Goal: Information Seeking & Learning: Learn about a topic

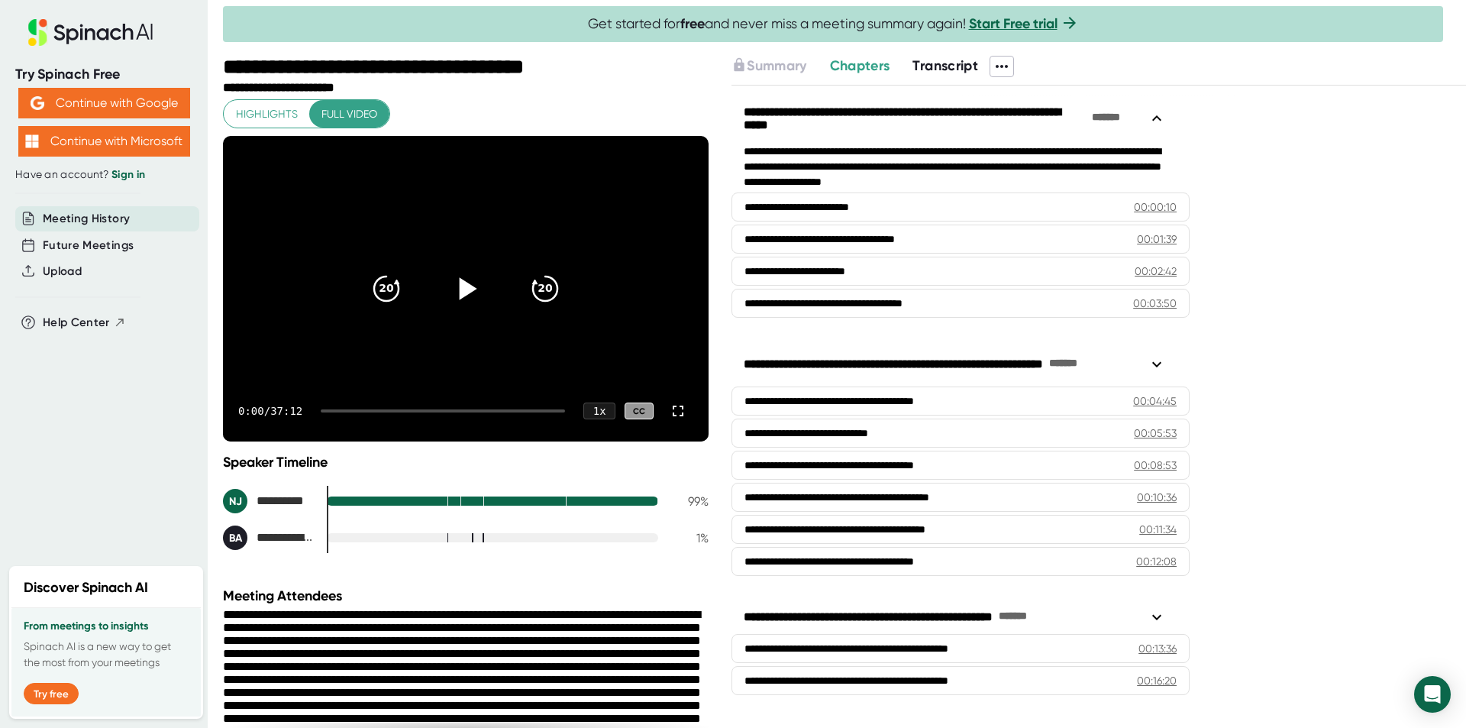
click at [462, 290] on icon at bounding box center [469, 288] width 18 height 22
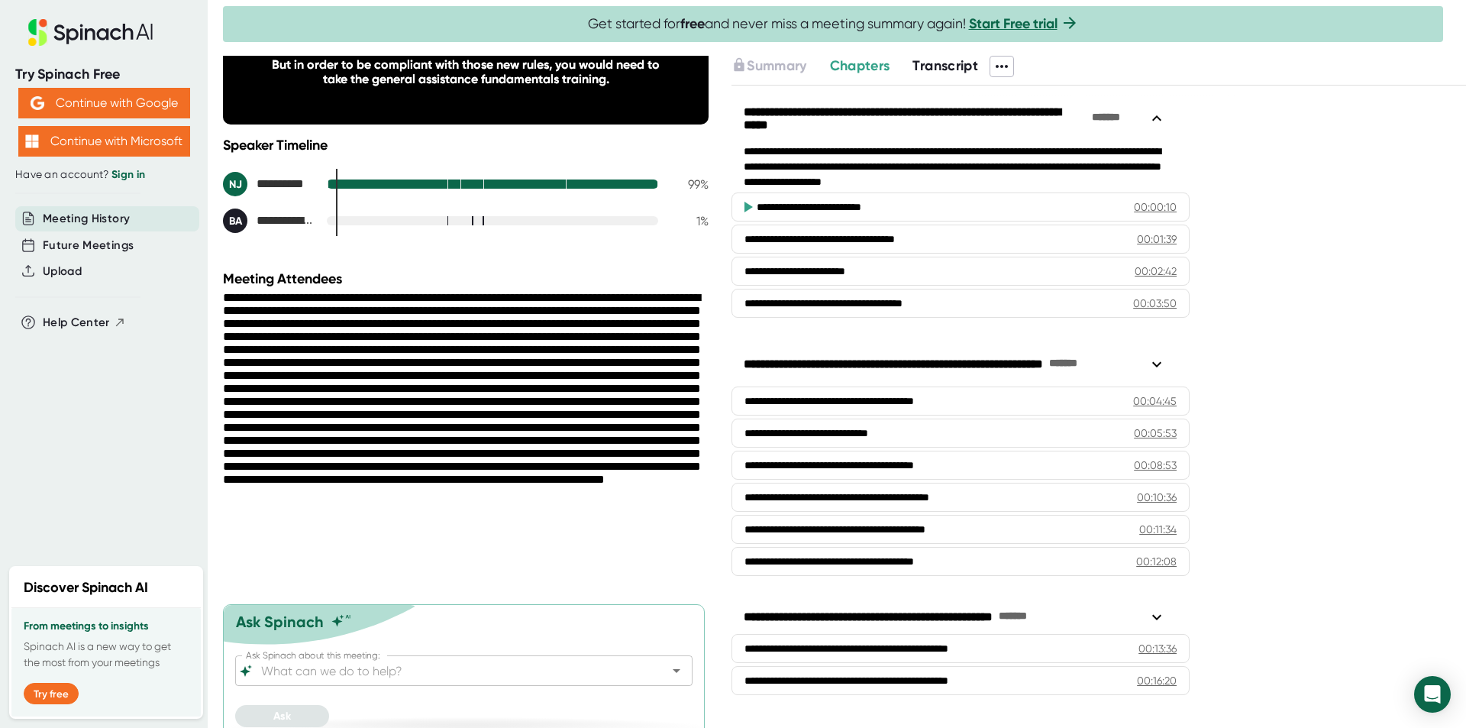
scroll to position [332, 0]
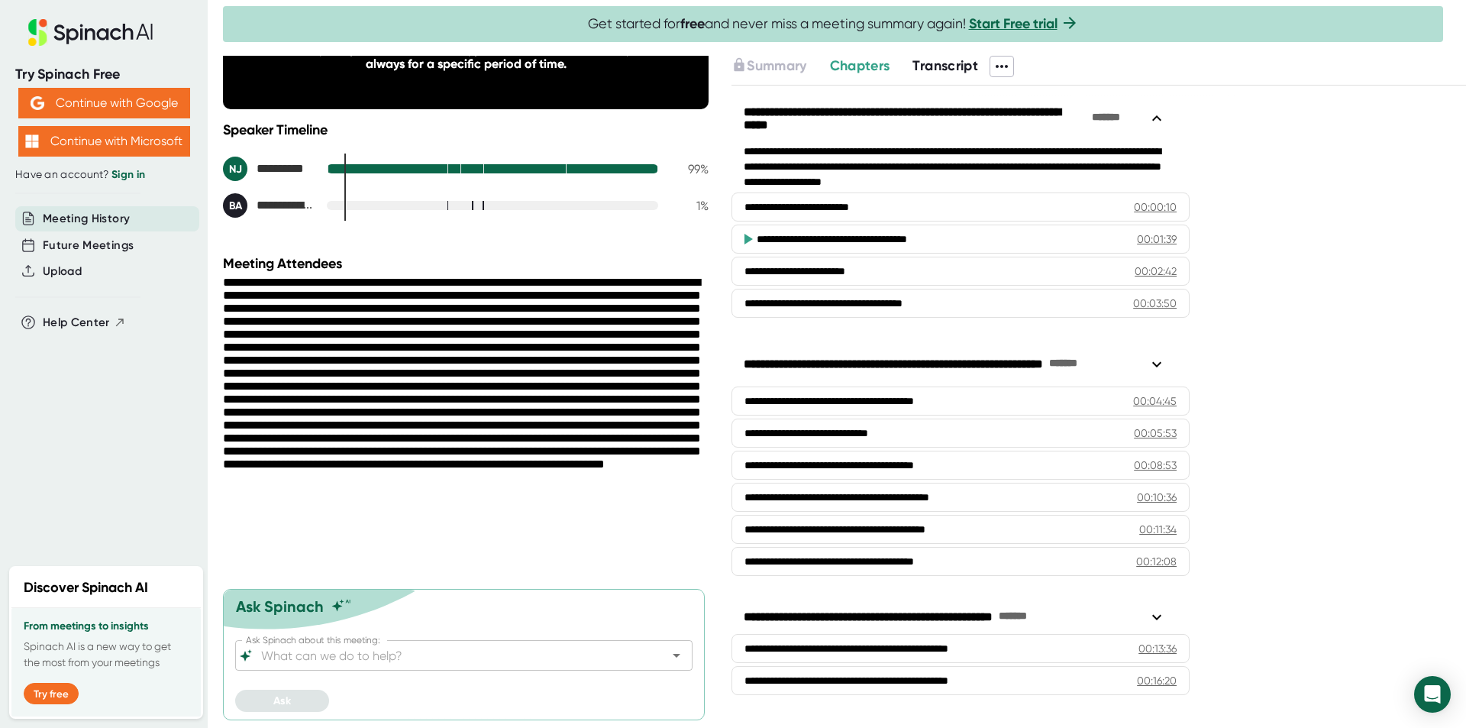
click at [1331, 423] on div "**********" at bounding box center [1098, 406] width 734 height 641
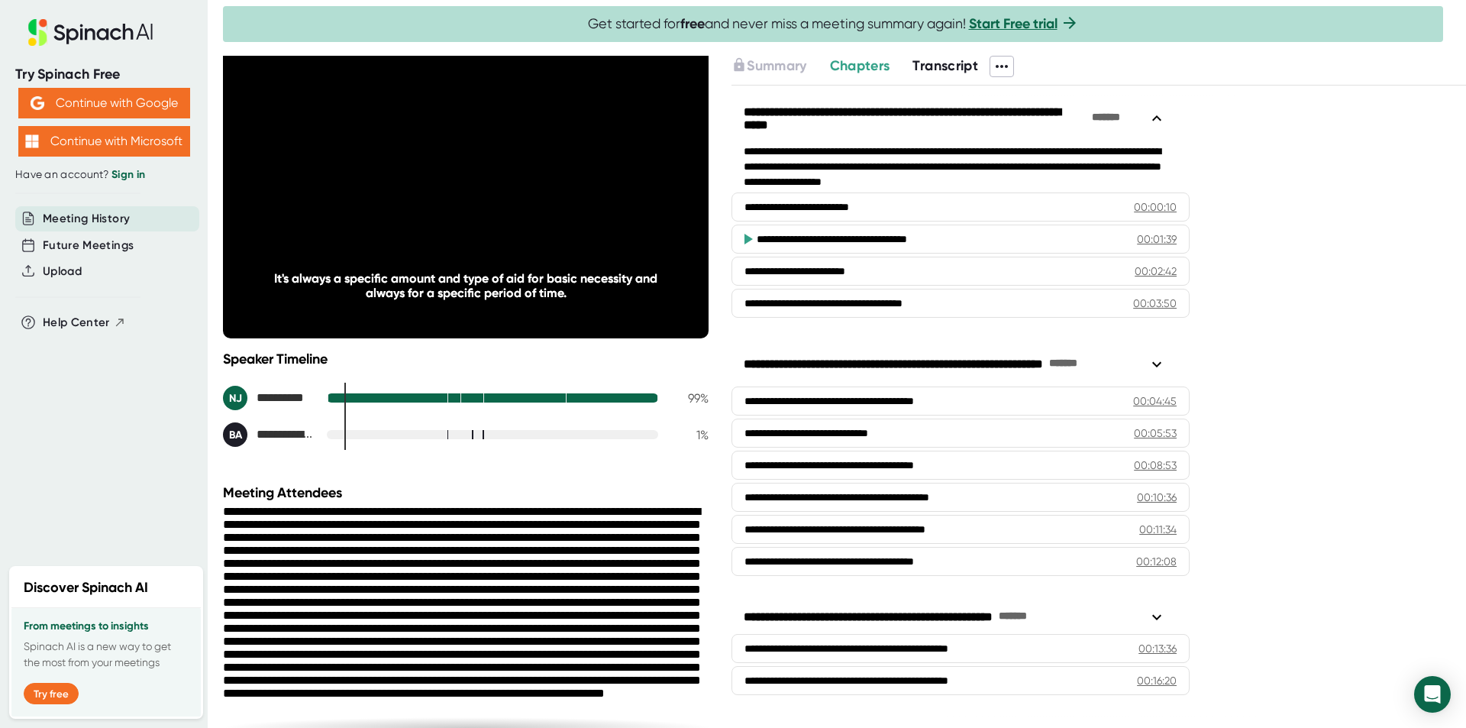
scroll to position [27, 0]
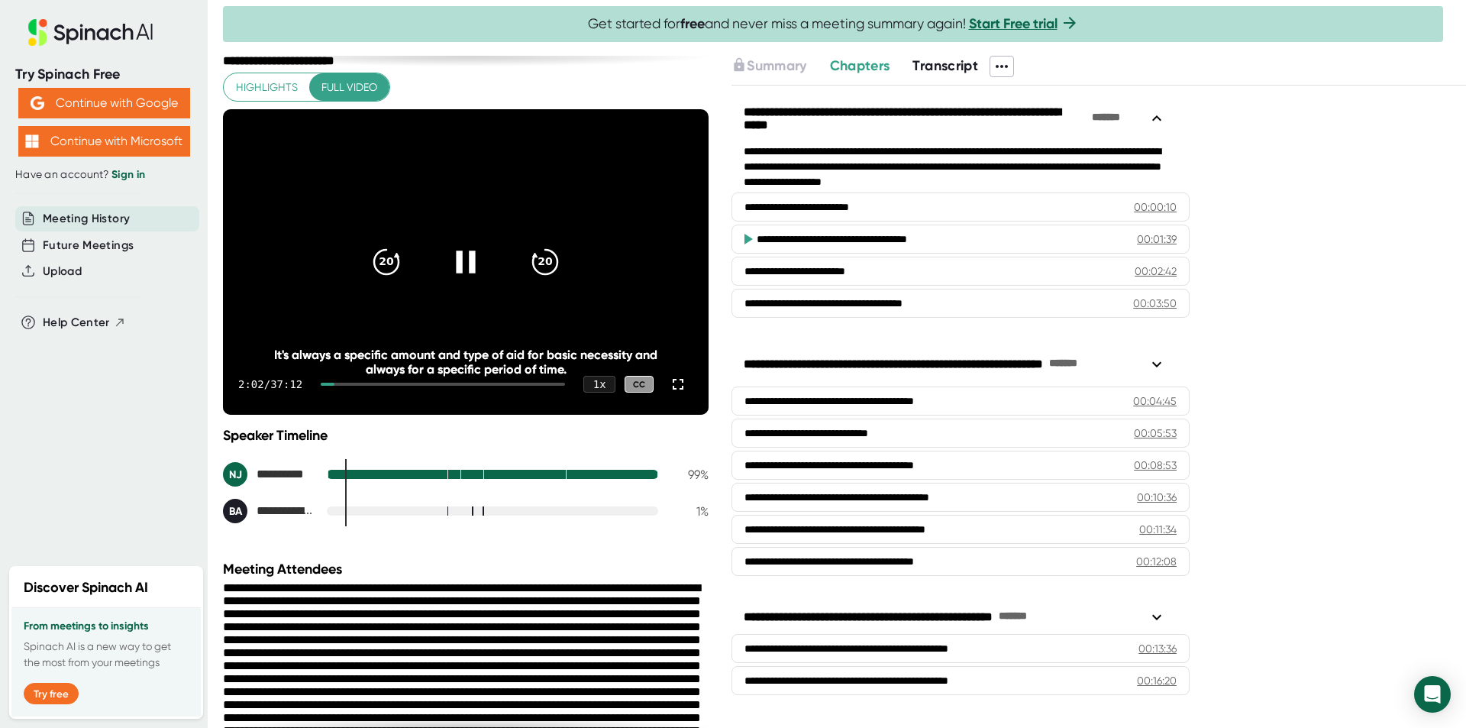
click at [462, 266] on icon at bounding box center [466, 262] width 38 height 38
click at [464, 262] on icon at bounding box center [469, 261] width 18 height 22
drag, startPoint x: 460, startPoint y: 253, endPoint x: 441, endPoint y: 249, distance: 18.9
click at [457, 253] on icon at bounding box center [466, 262] width 38 height 38
click at [447, 247] on icon at bounding box center [466, 262] width 38 height 38
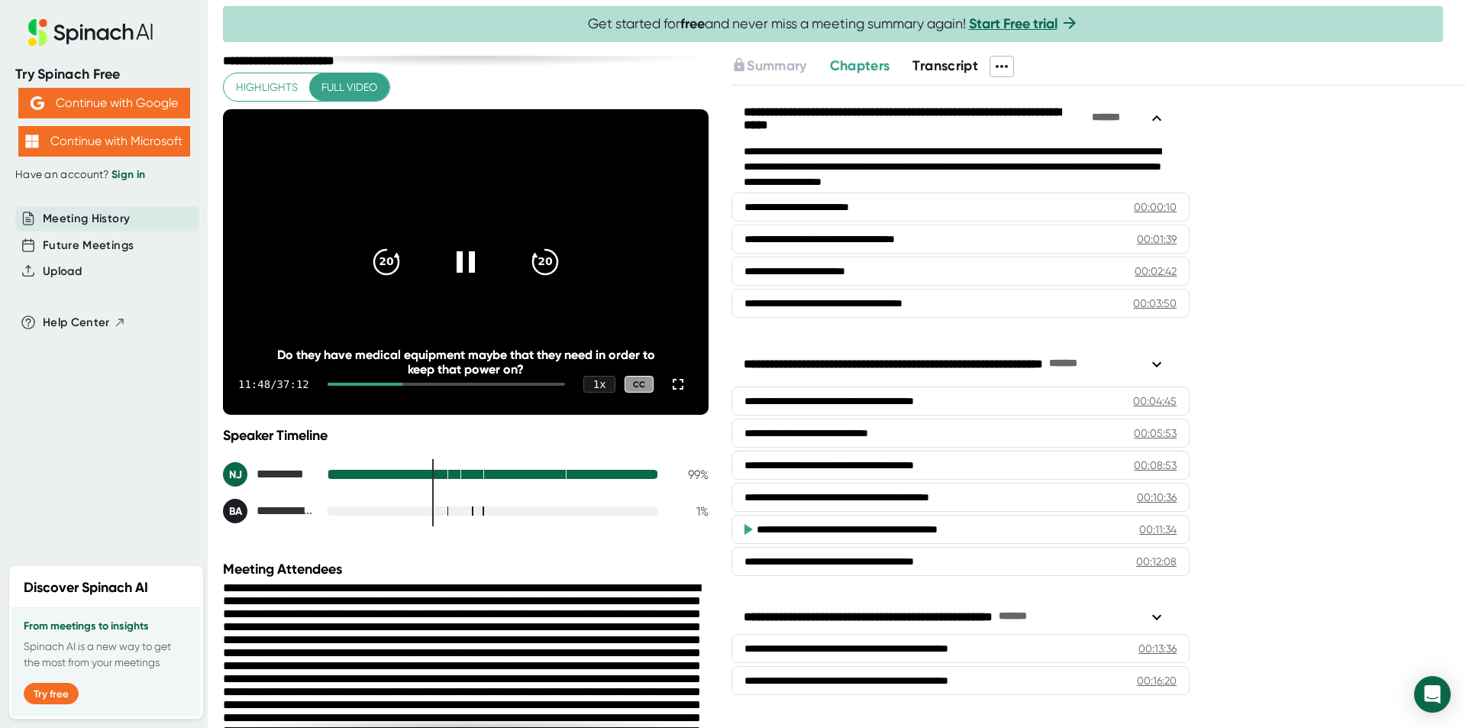
drag, startPoint x: 459, startPoint y: 256, endPoint x: 416, endPoint y: 240, distance: 45.7
click at [460, 256] on icon at bounding box center [465, 262] width 37 height 37
click at [450, 258] on icon at bounding box center [466, 262] width 38 height 38
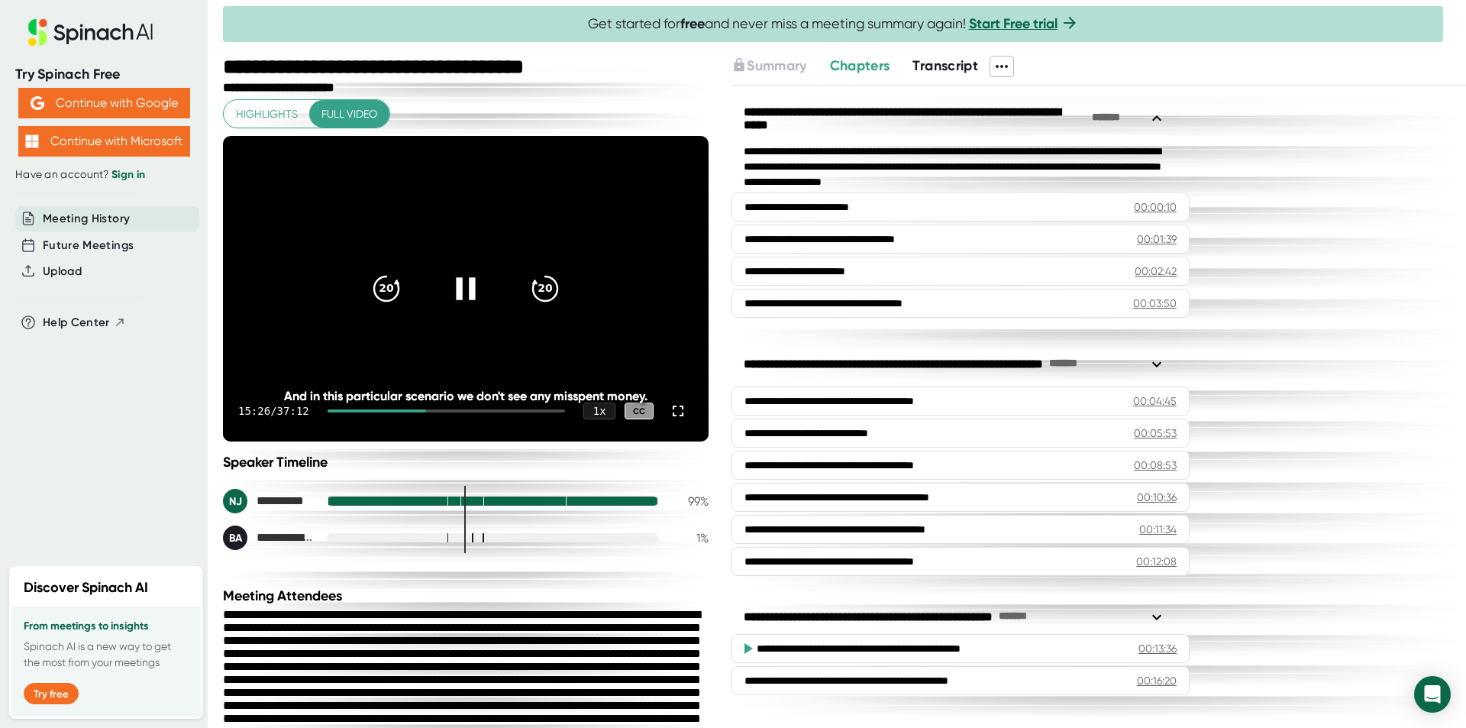
click at [465, 282] on icon at bounding box center [465, 288] width 19 height 22
click at [461, 281] on icon at bounding box center [466, 288] width 38 height 38
click at [669, 408] on icon at bounding box center [678, 411] width 18 height 18
click at [547, 282] on icon "20" at bounding box center [545, 288] width 38 height 38
click at [537, 286] on icon "20" at bounding box center [545, 288] width 38 height 38
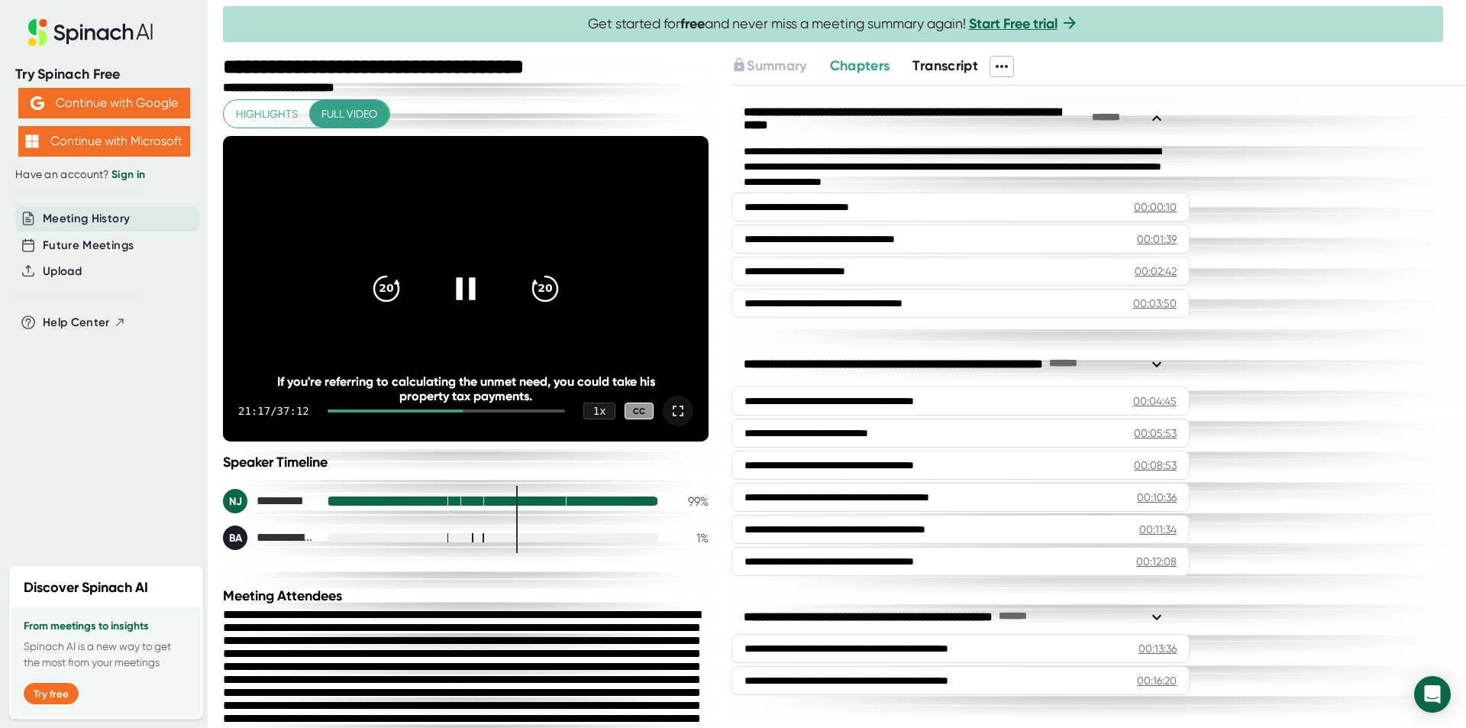
click at [669, 408] on icon at bounding box center [678, 411] width 18 height 18
drag, startPoint x: 487, startPoint y: 418, endPoint x: 485, endPoint y: 573, distance: 154.2
click at [485, 573] on div "**********" at bounding box center [467, 392] width 489 height 672
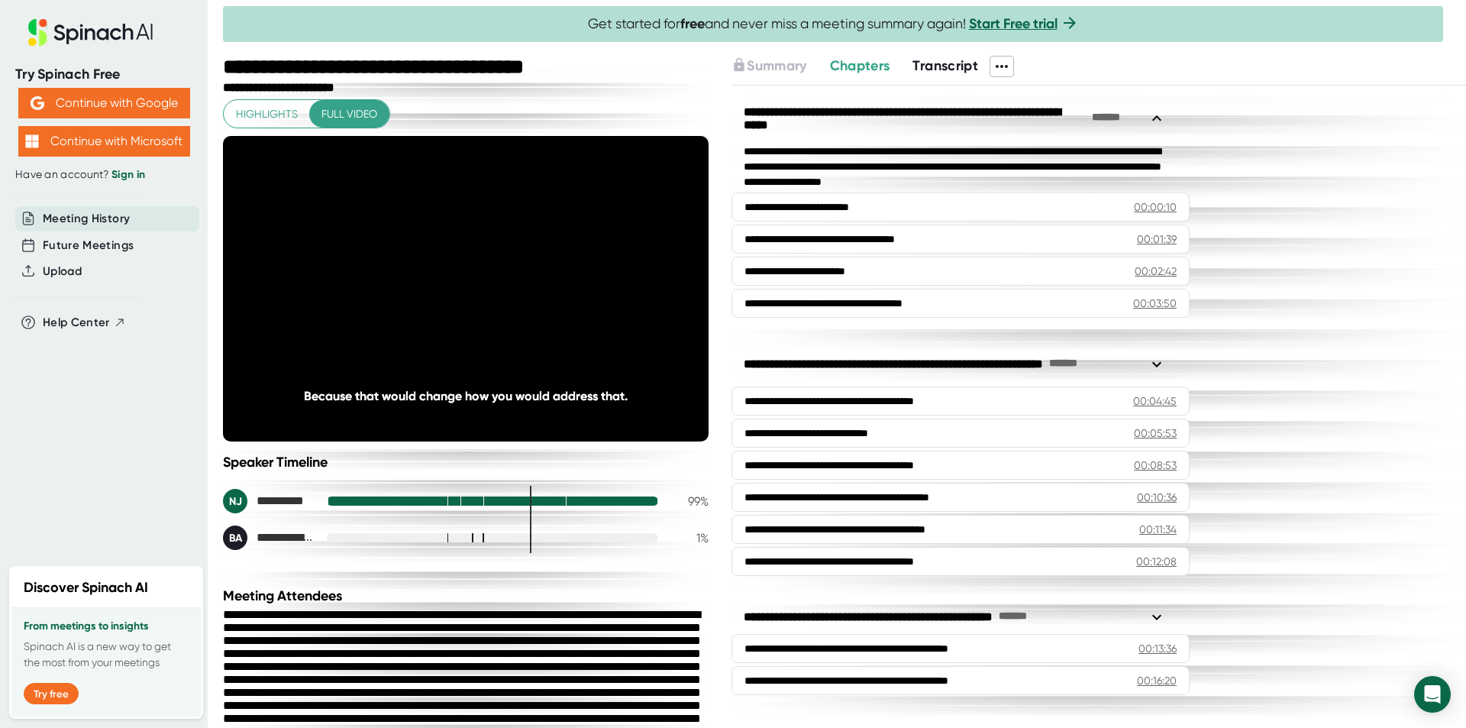
drag, startPoint x: 473, startPoint y: 421, endPoint x: 496, endPoint y: 455, distance: 41.3
click at [496, 455] on div "Speaker Timeline" at bounding box center [466, 461] width 486 height 17
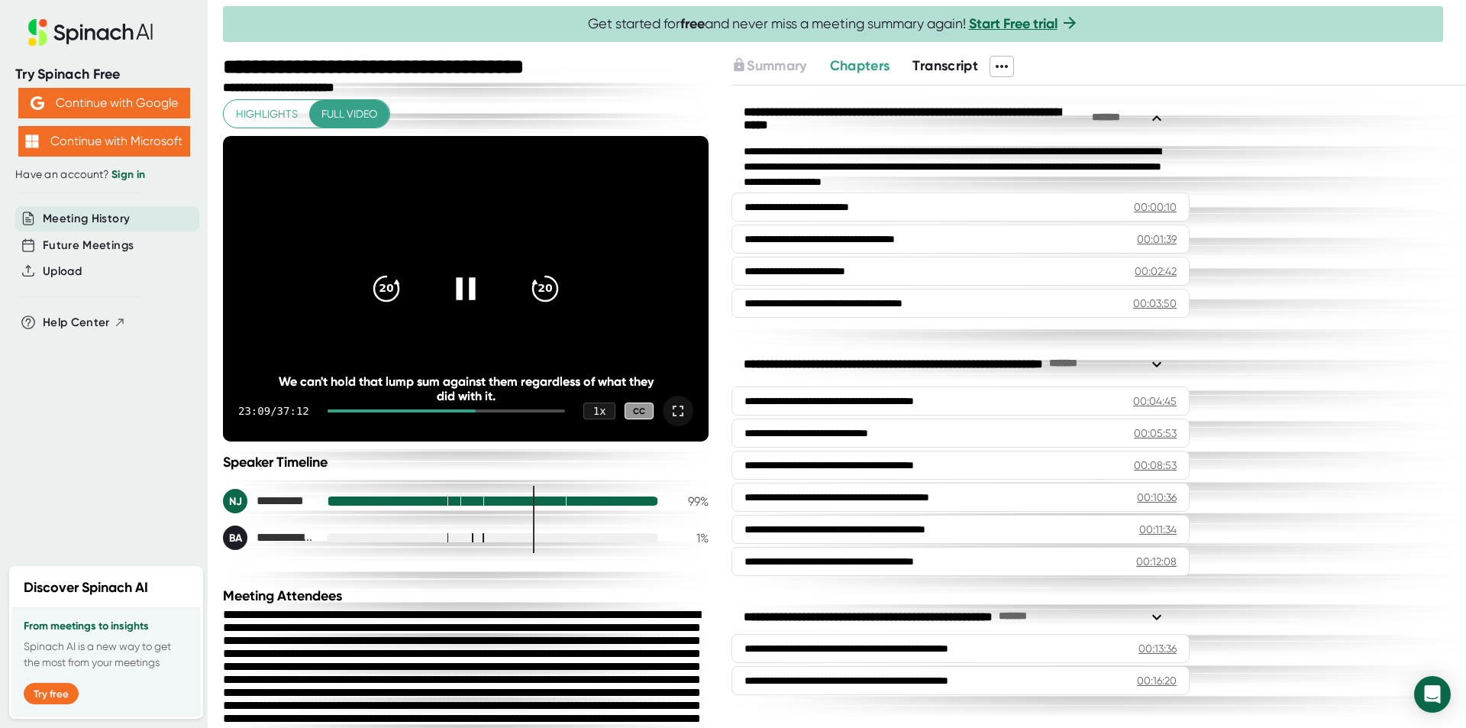
drag, startPoint x: 462, startPoint y: 427, endPoint x: 474, endPoint y: 466, distance: 41.5
click at [474, 466] on div "Speaker Timeline" at bounding box center [466, 461] width 486 height 17
drag, startPoint x: 461, startPoint y: 421, endPoint x: 463, endPoint y: 459, distance: 37.4
click at [463, 459] on div "Speaker Timeline" at bounding box center [466, 461] width 486 height 17
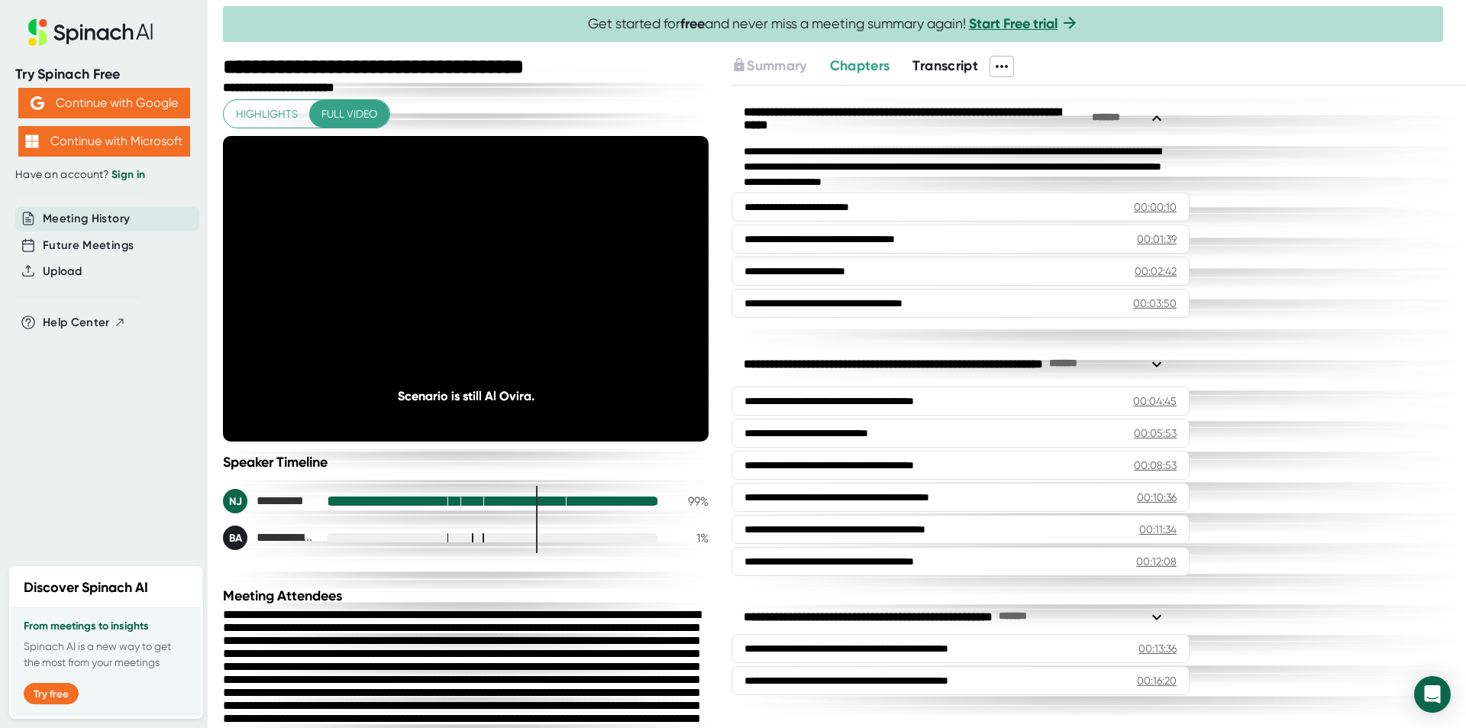
drag, startPoint x: 449, startPoint y: 450, endPoint x: 394, endPoint y: 474, distance: 60.2
click at [394, 474] on div "**********" at bounding box center [466, 501] width 486 height 96
click at [473, 289] on icon at bounding box center [466, 288] width 38 height 38
click at [547, 469] on div "Speaker Timeline" at bounding box center [466, 461] width 486 height 17
click at [461, 286] on icon at bounding box center [469, 288] width 18 height 22
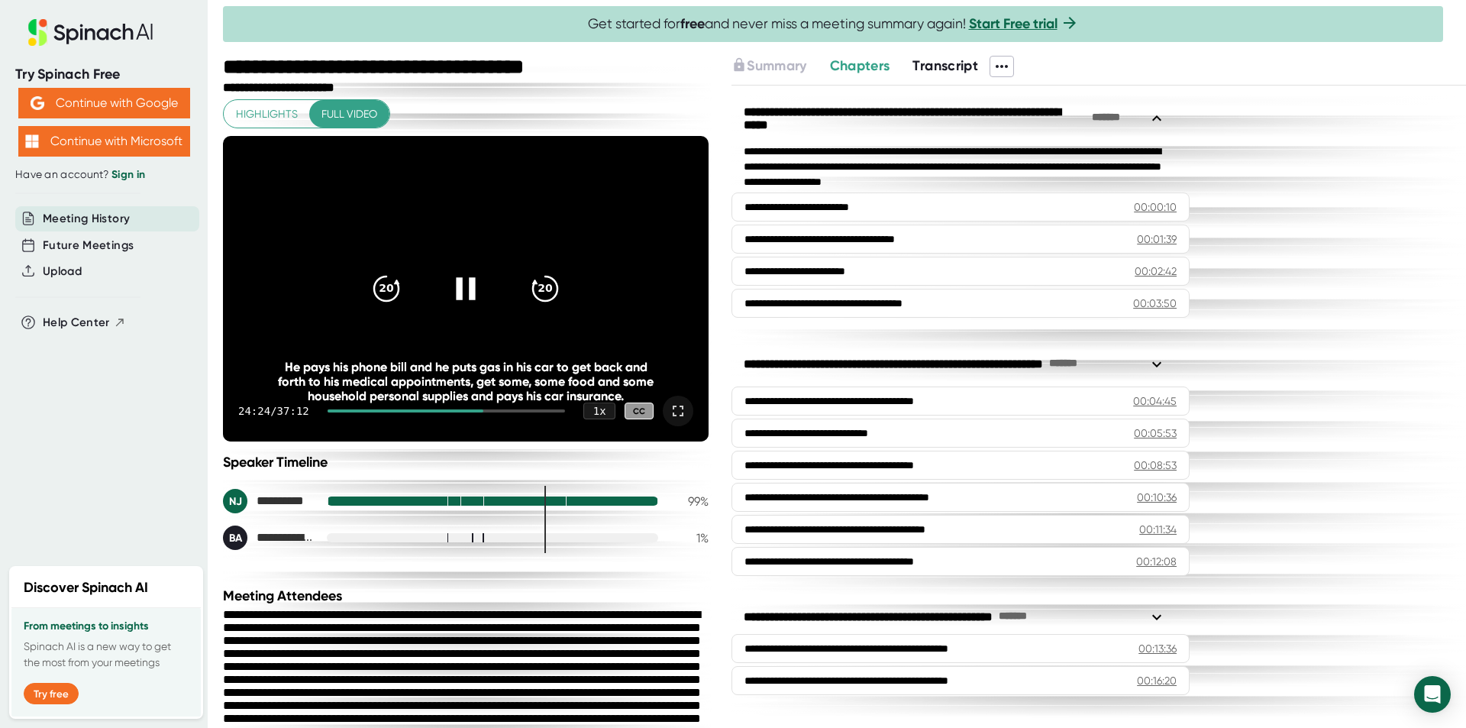
click at [466, 290] on icon at bounding box center [465, 288] width 19 height 22
click at [458, 281] on icon at bounding box center [466, 288] width 38 height 38
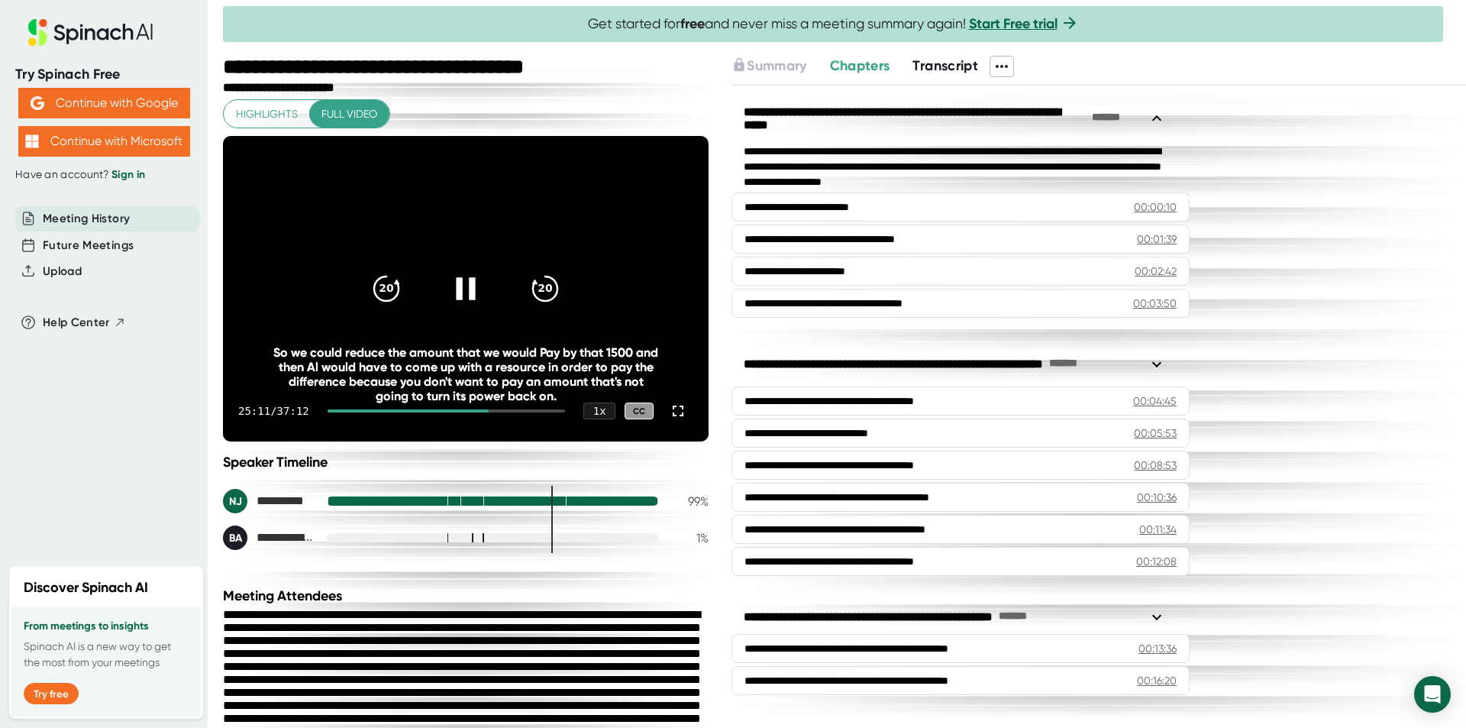
click at [470, 280] on icon at bounding box center [466, 288] width 38 height 38
click at [470, 283] on icon at bounding box center [466, 288] width 38 height 38
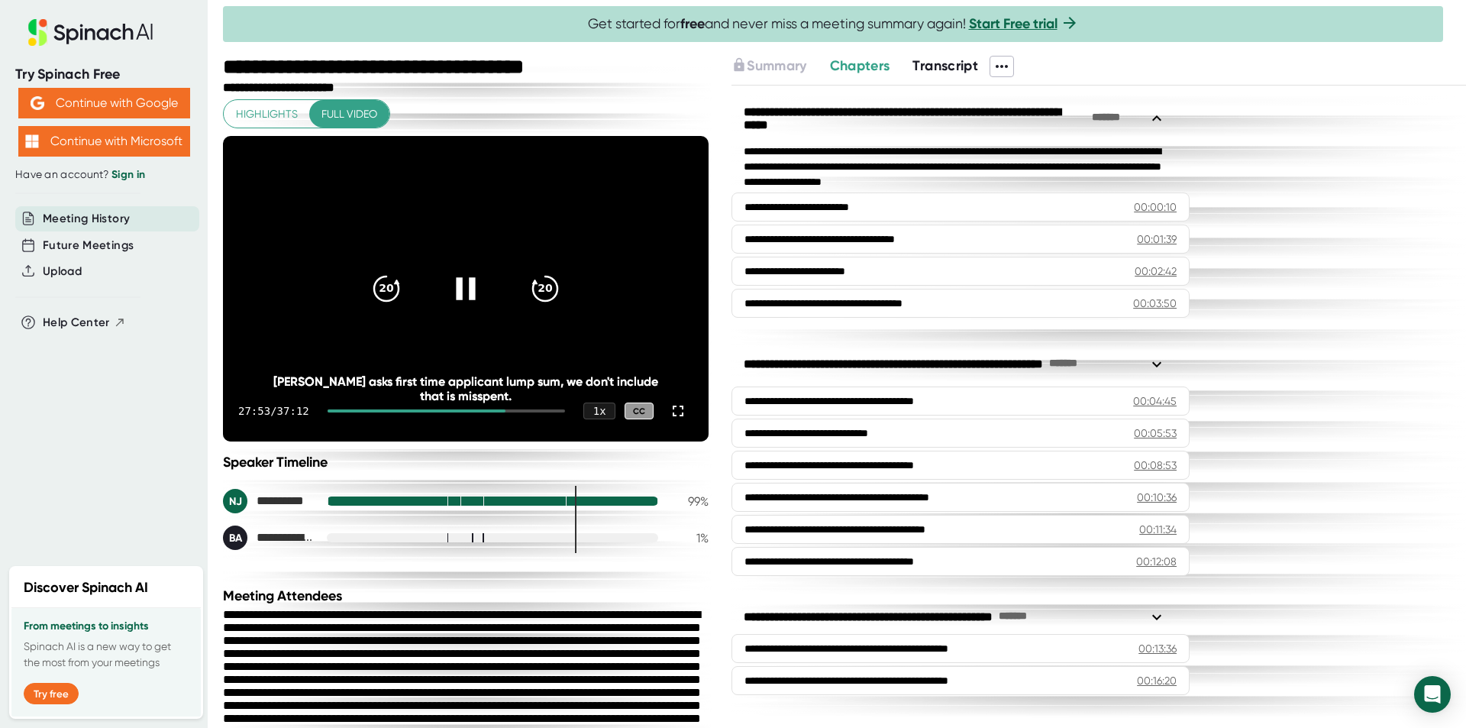
drag, startPoint x: 461, startPoint y: 438, endPoint x: 478, endPoint y: 483, distance: 48.1
click at [478, 483] on div "**********" at bounding box center [466, 501] width 486 height 96
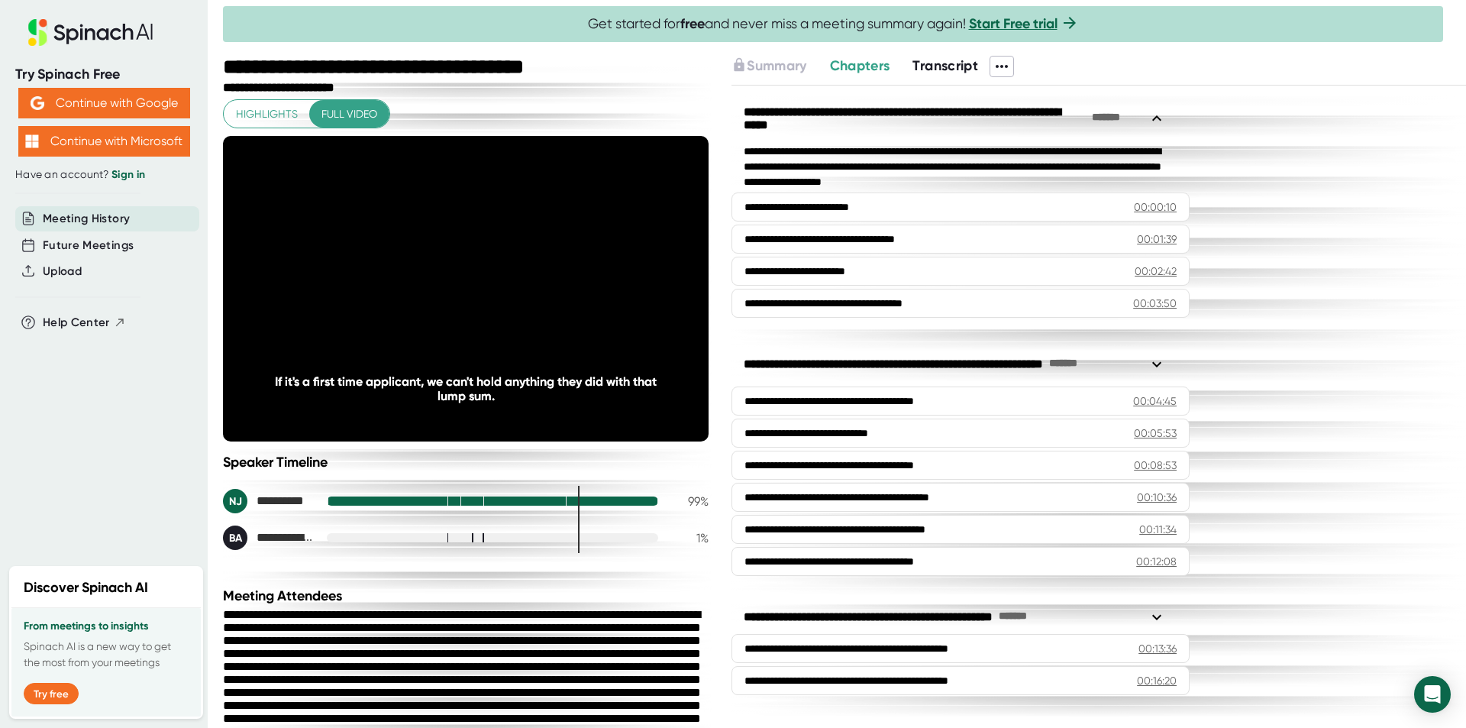
drag, startPoint x: 473, startPoint y: 489, endPoint x: 398, endPoint y: 447, distance: 85.8
click at [398, 447] on div "**********" at bounding box center [466, 334] width 486 height 470
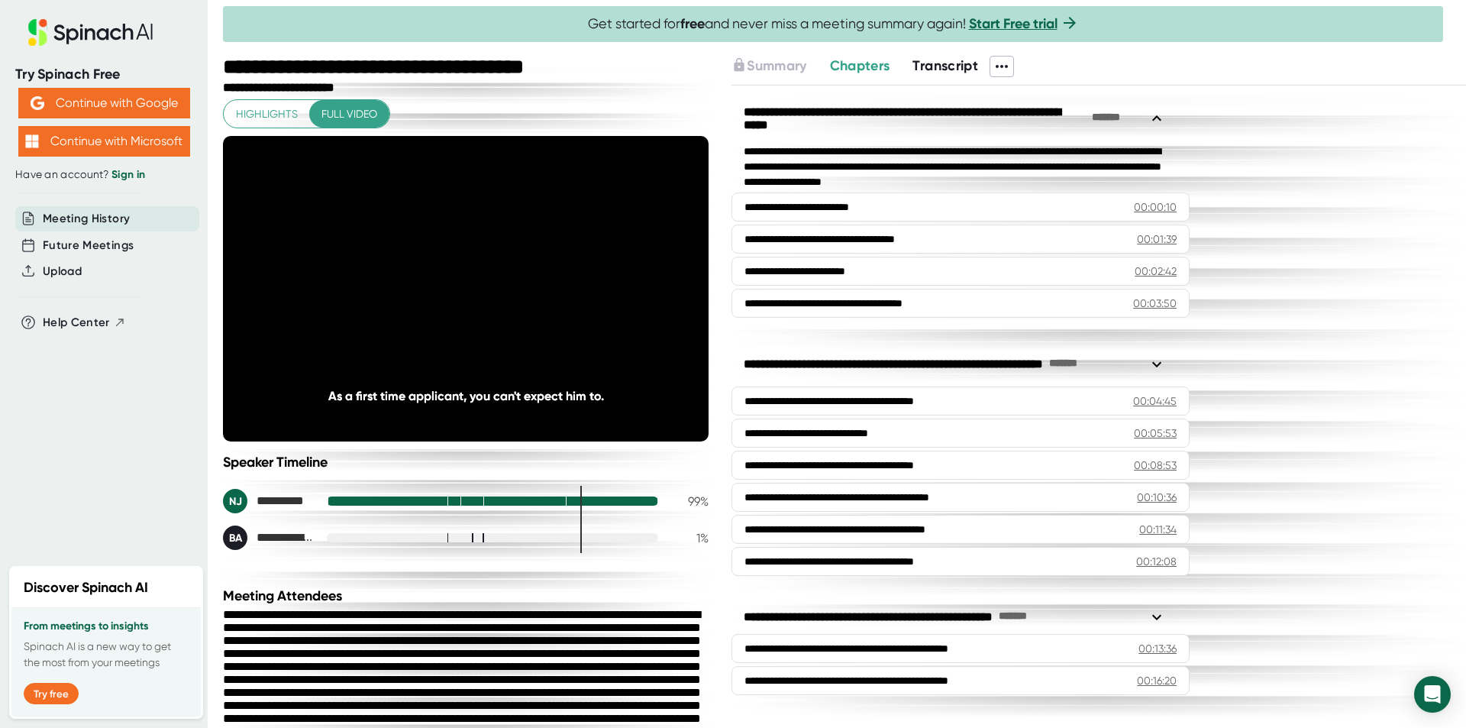
drag, startPoint x: 344, startPoint y: 422, endPoint x: 479, endPoint y: 462, distance: 140.8
click at [479, 462] on div "Speaker Timeline" at bounding box center [466, 461] width 486 height 17
drag, startPoint x: 477, startPoint y: 460, endPoint x: 412, endPoint y: 457, distance: 65.0
click at [412, 457] on div "Speaker Timeline" at bounding box center [466, 461] width 486 height 17
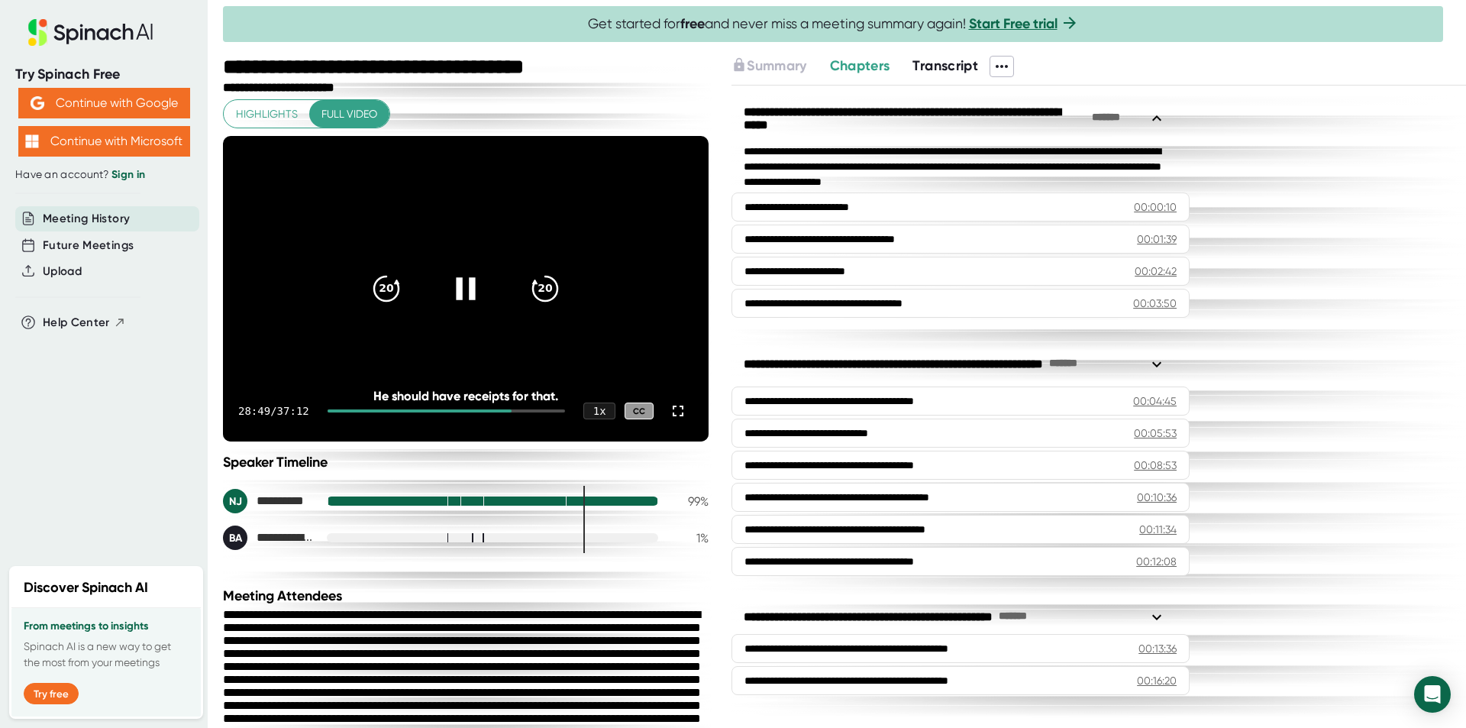
click at [473, 295] on icon at bounding box center [466, 288] width 38 height 38
drag, startPoint x: 473, startPoint y: 295, endPoint x: 315, endPoint y: 454, distance: 224.0
click at [315, 454] on div "Speaker Timeline" at bounding box center [466, 461] width 486 height 17
